Goal: Task Accomplishment & Management: Complete application form

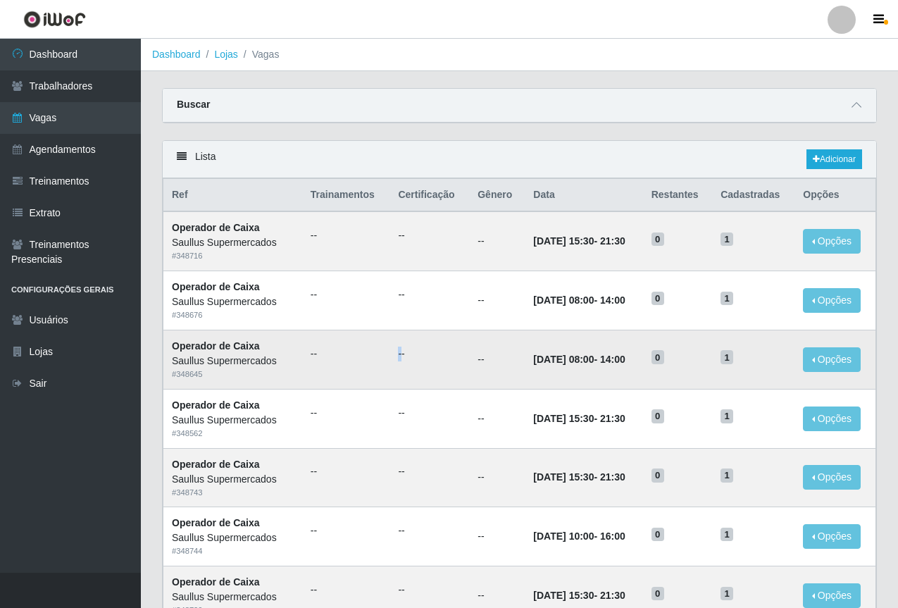
click at [391, 383] on td "--" at bounding box center [429, 358] width 80 height 59
click at [530, 489] on td "[DATE] 15:30 - 21:30" at bounding box center [584, 477] width 118 height 59
click at [188, 605] on div "# 348720" at bounding box center [233, 610] width 122 height 12
click at [820, 158] on link "Adicionar" at bounding box center [834, 159] width 56 height 20
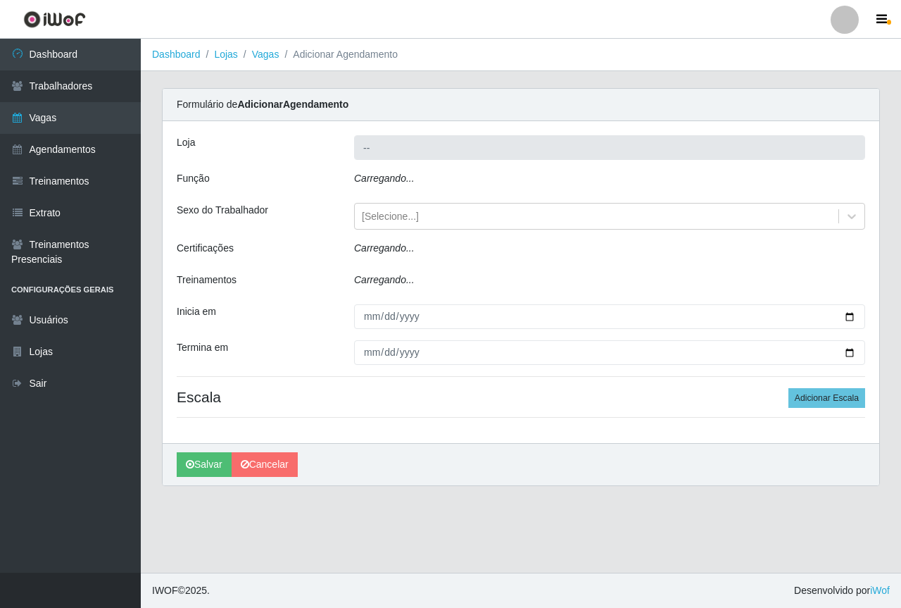
type input "Saullus Supermercados"
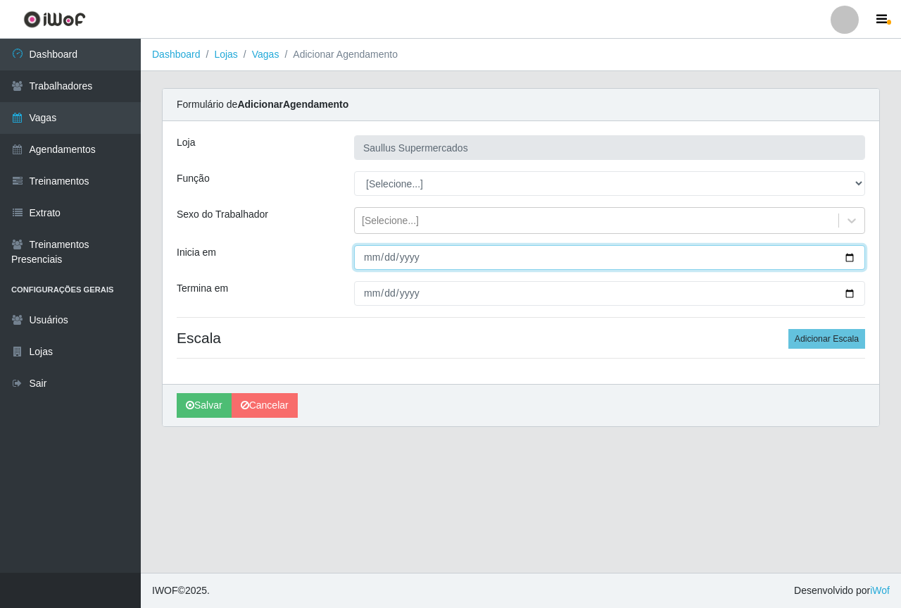
click at [370, 266] on input "Inicia em" at bounding box center [609, 257] width 511 height 25
type input "[PHONE_NUMBER]"
type input "[DATE]"
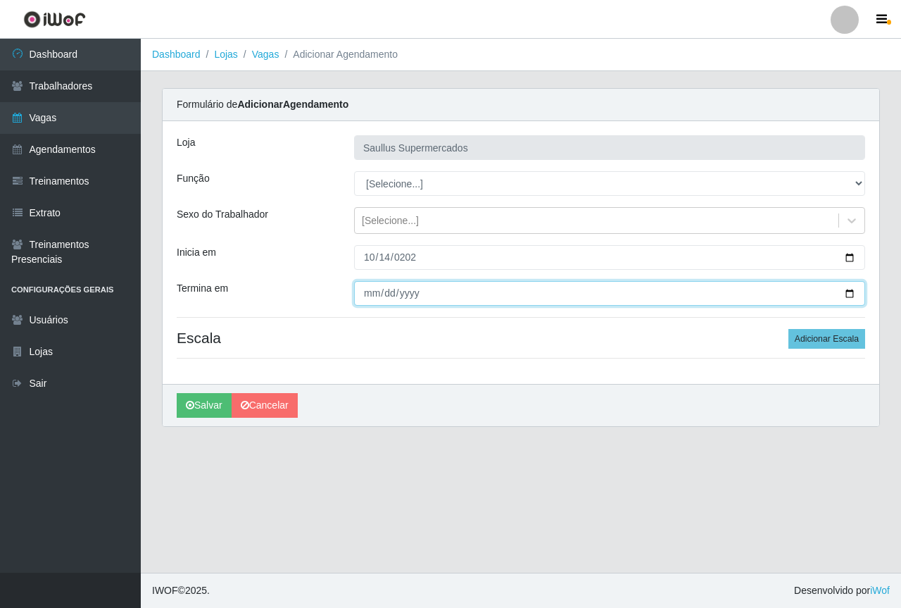
click at [364, 296] on input "Termina em" at bounding box center [609, 293] width 511 height 25
type input "[PHONE_NUMBER]"
type input "0200-10-14"
type input "[DATE]"
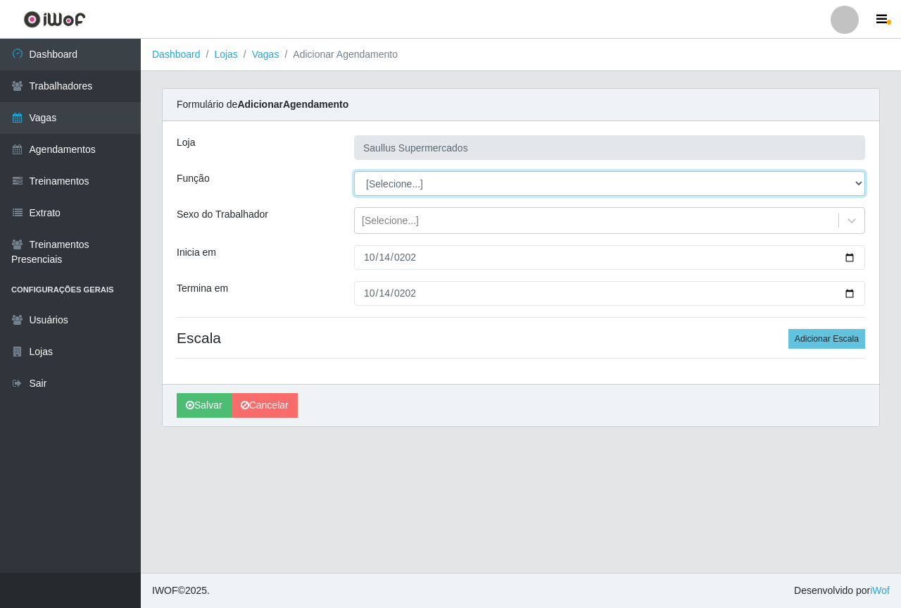
click at [372, 188] on select "[Selecione...] ASG ASG + ASG ++ Balconista de Açougue Balconista de Açougue + B…" at bounding box center [609, 183] width 511 height 25
click at [354, 171] on select "[Selecione...] ASG ASG + ASG ++ Balconista de Açougue Balconista de Açougue + B…" at bounding box center [609, 183] width 511 height 25
drag, startPoint x: 413, startPoint y: 182, endPoint x: 416, endPoint y: 190, distance: 8.9
click at [413, 184] on select "[Selecione...] ASG ASG + ASG ++ Balconista de Açougue Balconista de Açougue + B…" at bounding box center [609, 183] width 511 height 25
select select "72"
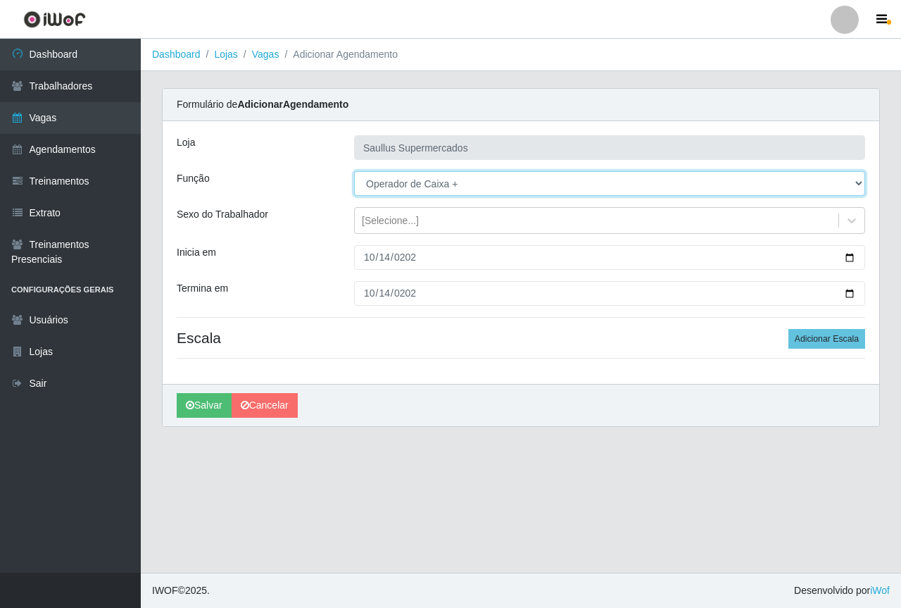
click at [354, 171] on select "[Selecione...] ASG ASG + ASG ++ Balconista de Açougue Balconista de Açougue + B…" at bounding box center [609, 183] width 511 height 25
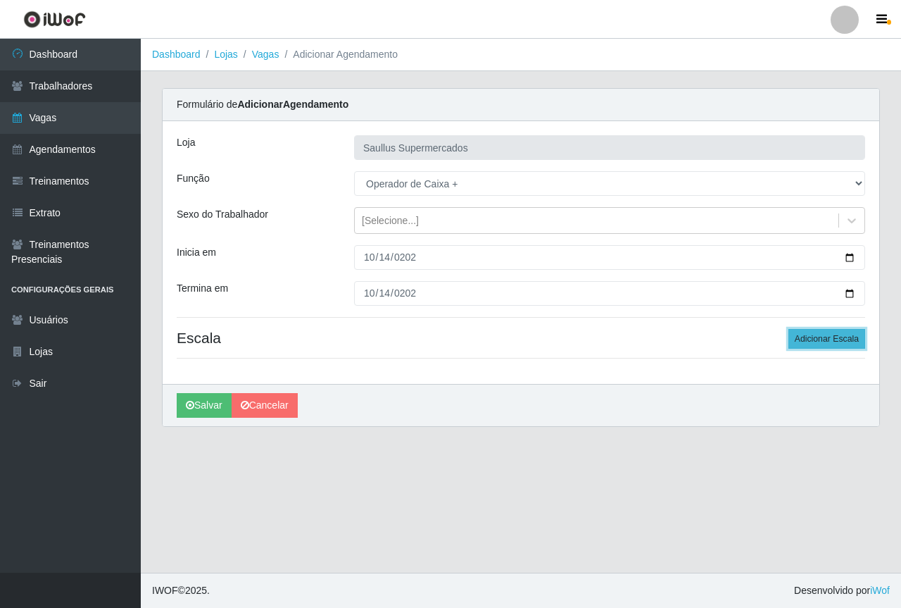
click at [807, 338] on button "Adicionar Escala" at bounding box center [827, 339] width 77 height 20
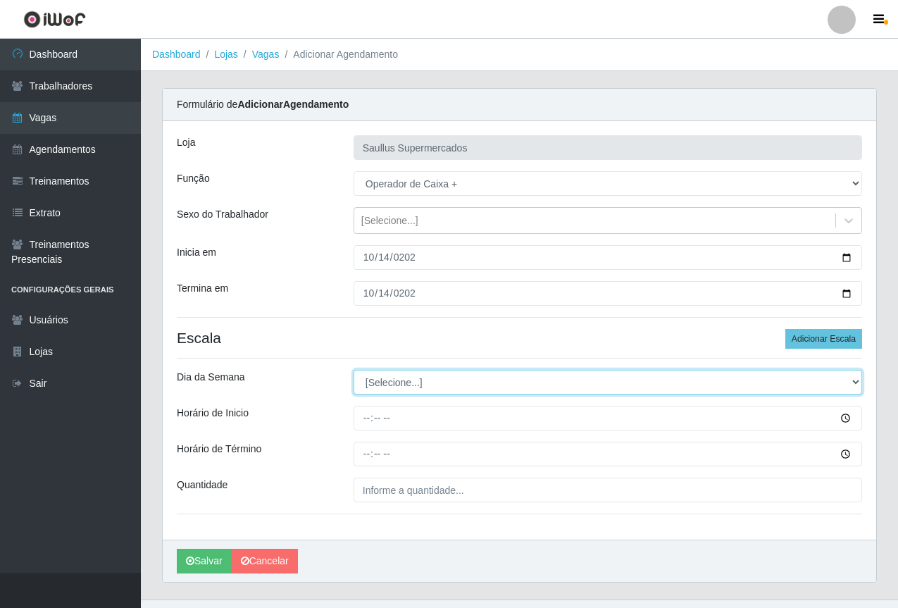
click at [466, 385] on select "[Selecione...] Segunda Terça Quarta Quinta Sexta Sábado Domingo" at bounding box center [607, 382] width 508 height 25
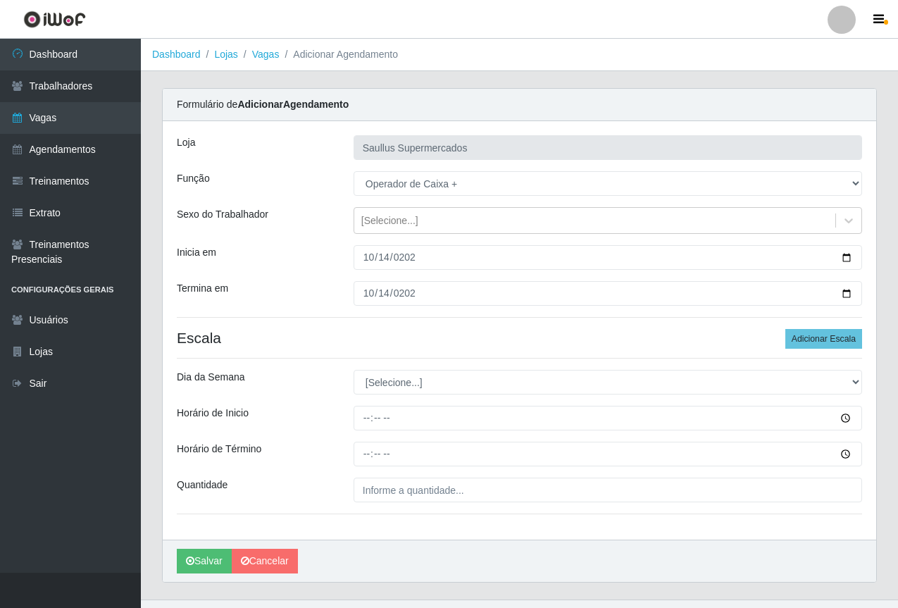
click at [325, 412] on div "Horário de Inicio" at bounding box center [254, 418] width 177 height 25
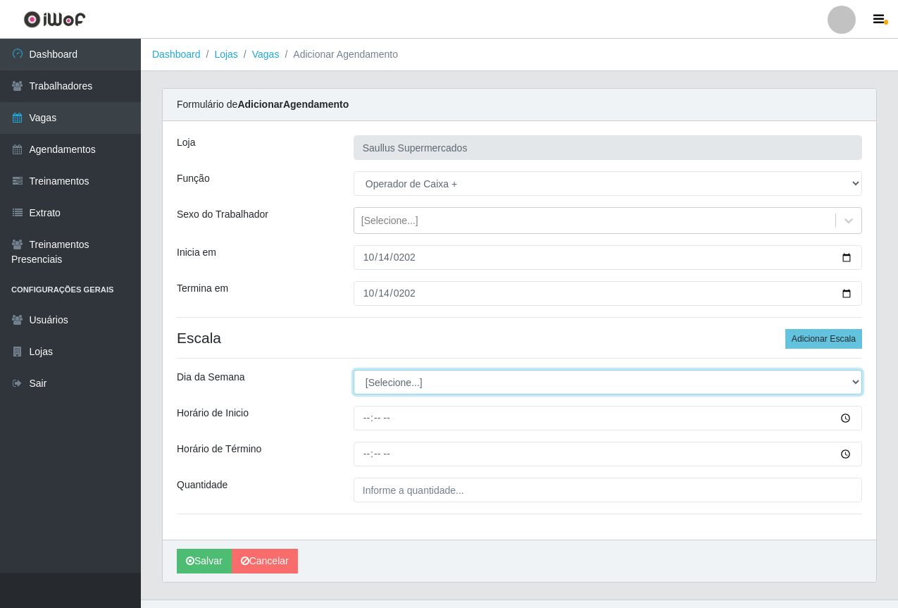
click at [399, 387] on select "[Selecione...] Segunda Terça Quarta Quinta Sexta Sábado Domingo" at bounding box center [607, 382] width 508 height 25
select select "2"
click at [353, 370] on select "[Selecione...] Segunda Terça Quarta Quinta Sexta Sábado Domingo" at bounding box center [607, 382] width 508 height 25
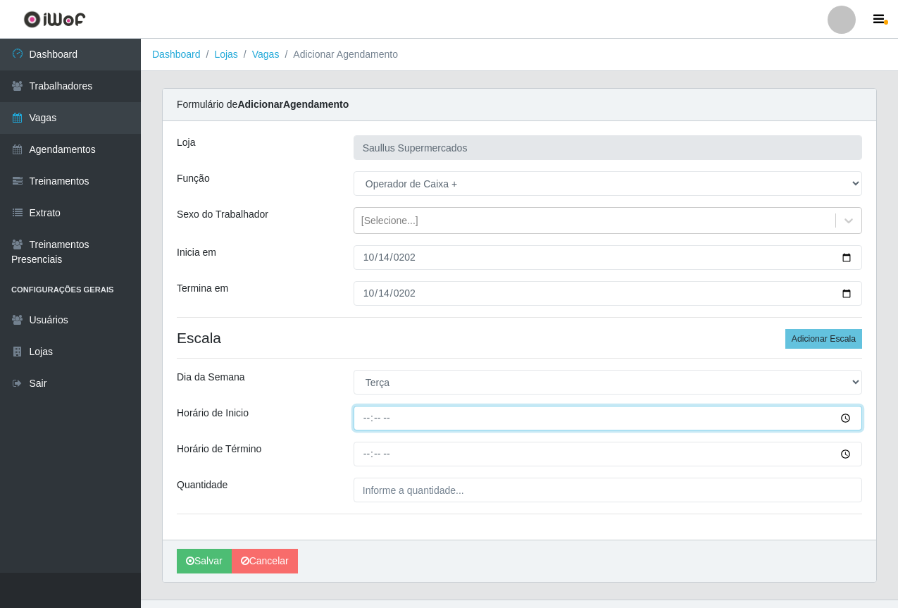
click at [364, 421] on input "Horário de Inicio" at bounding box center [607, 418] width 508 height 25
type input "05:03"
click at [370, 419] on input "Horário de Inicio" at bounding box center [607, 418] width 508 height 25
type input "15:30"
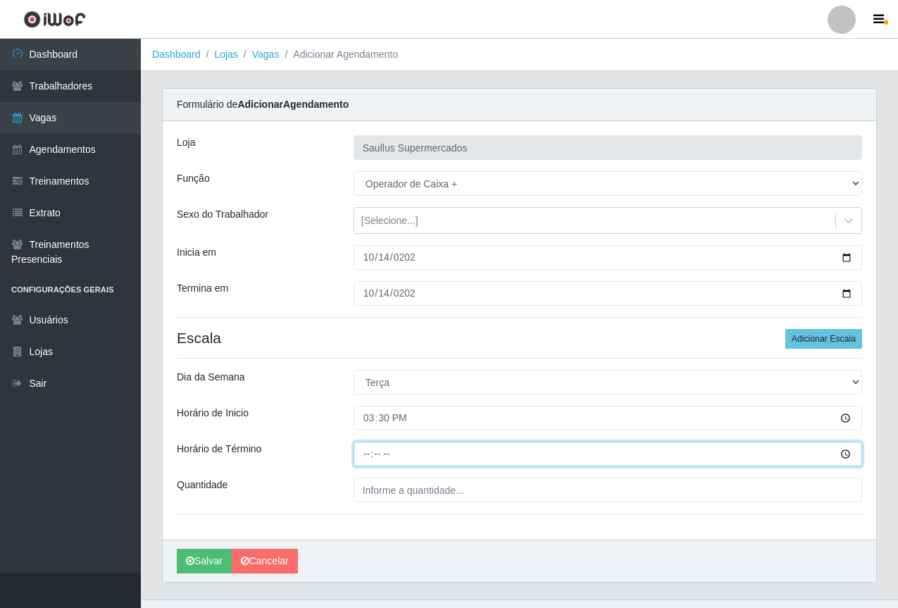
click at [358, 455] on input "Horário de Término" at bounding box center [607, 453] width 508 height 25
type input "21:30"
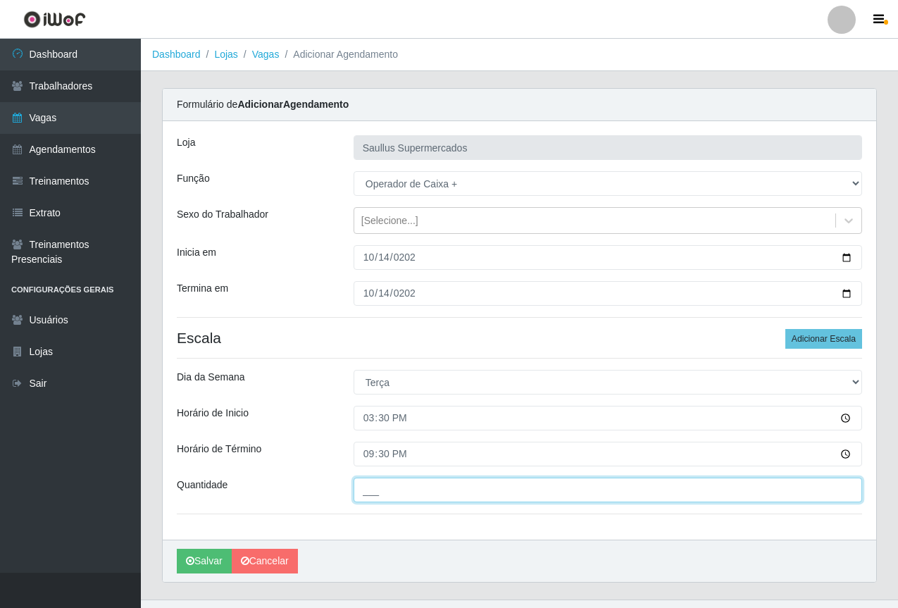
drag, startPoint x: 410, startPoint y: 495, endPoint x: 422, endPoint y: 501, distance: 12.9
click at [410, 495] on input "___" at bounding box center [607, 489] width 508 height 25
type input "1__"
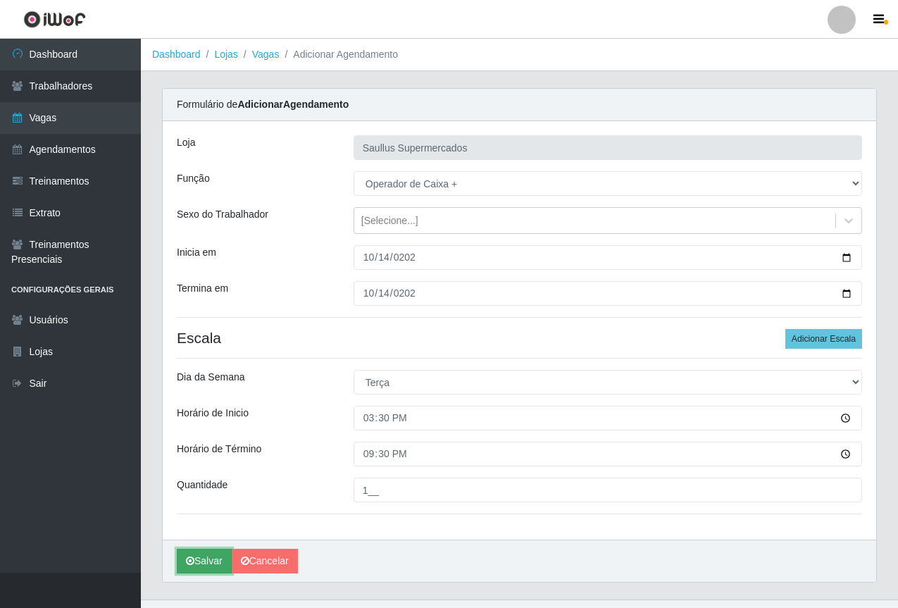
click at [194, 558] on button "Salvar" at bounding box center [204, 560] width 55 height 25
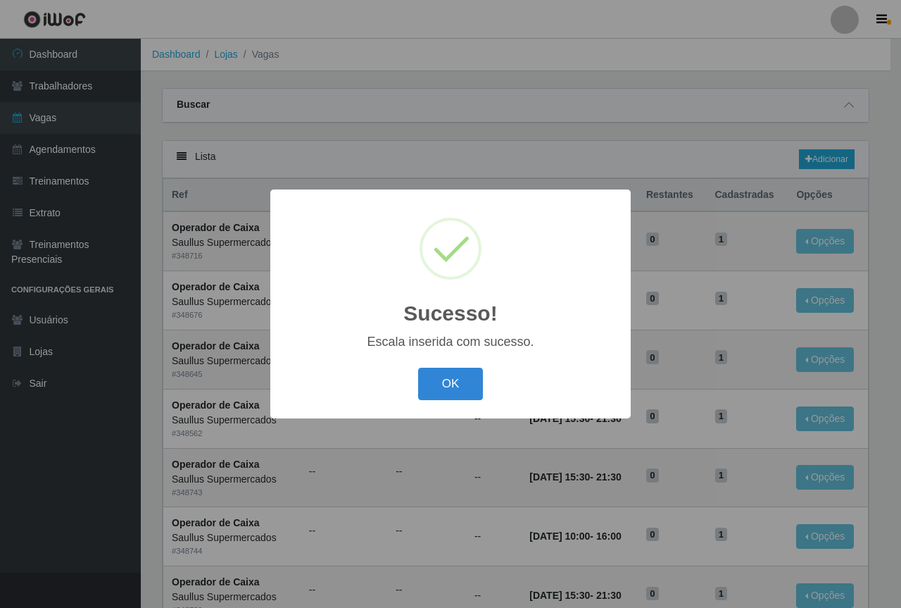
click at [456, 401] on div "OK Cancel" at bounding box center [450, 383] width 332 height 40
click at [451, 388] on button "OK" at bounding box center [450, 384] width 65 height 33
